Goal: Task Accomplishment & Management: Use online tool/utility

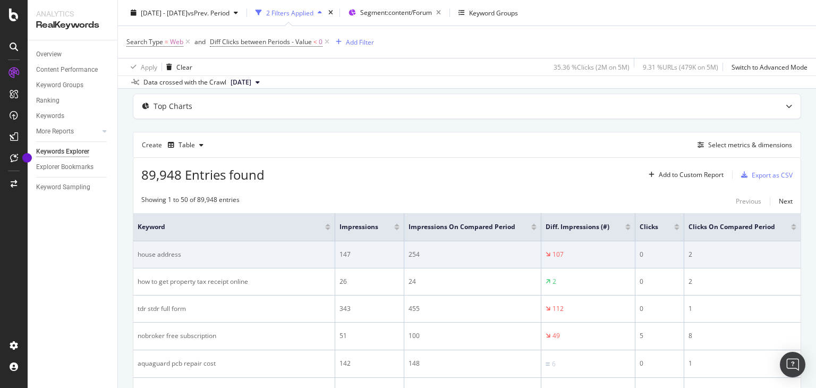
scroll to position [53, 0]
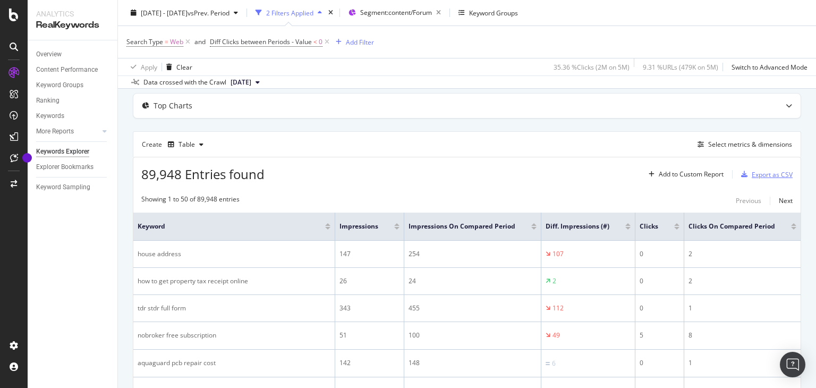
click at [752, 175] on div "Export as CSV" at bounding box center [772, 174] width 41 height 9
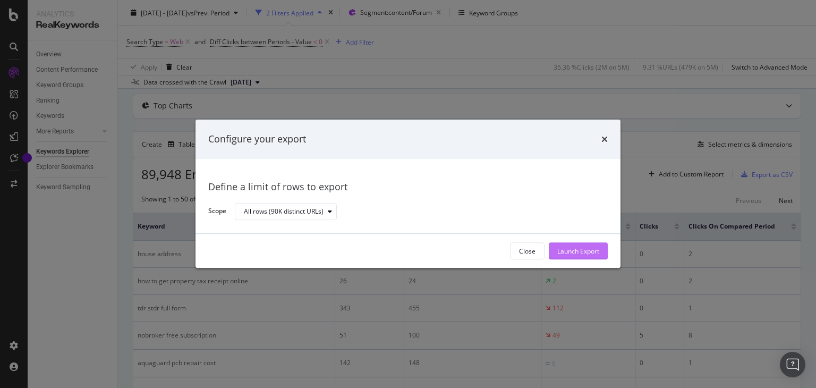
click at [583, 252] on div "Launch Export" at bounding box center [578, 251] width 42 height 9
